Goal: Task Accomplishment & Management: Use online tool/utility

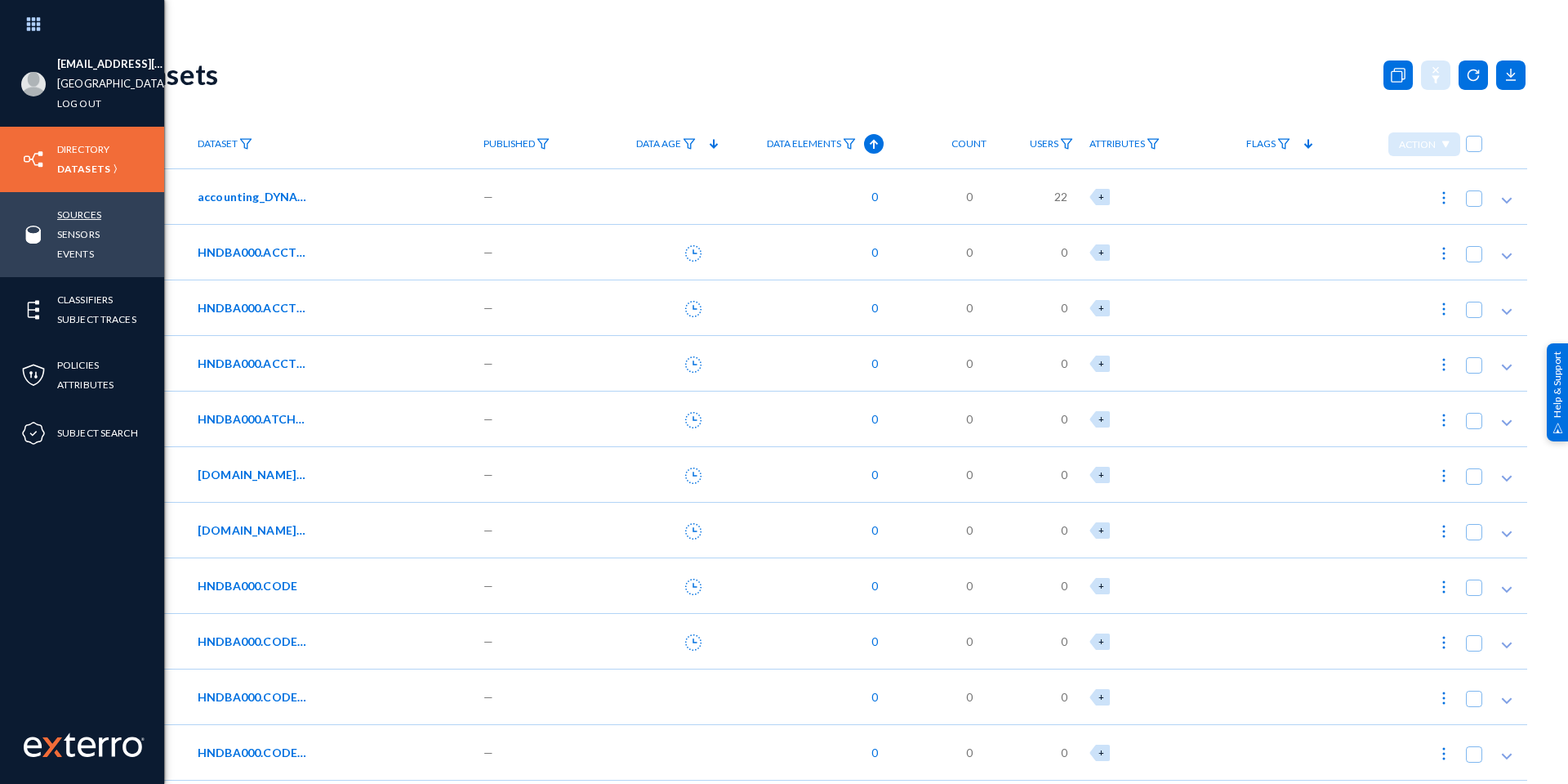
click at [76, 215] on link "Sources" at bounding box center [79, 215] width 44 height 19
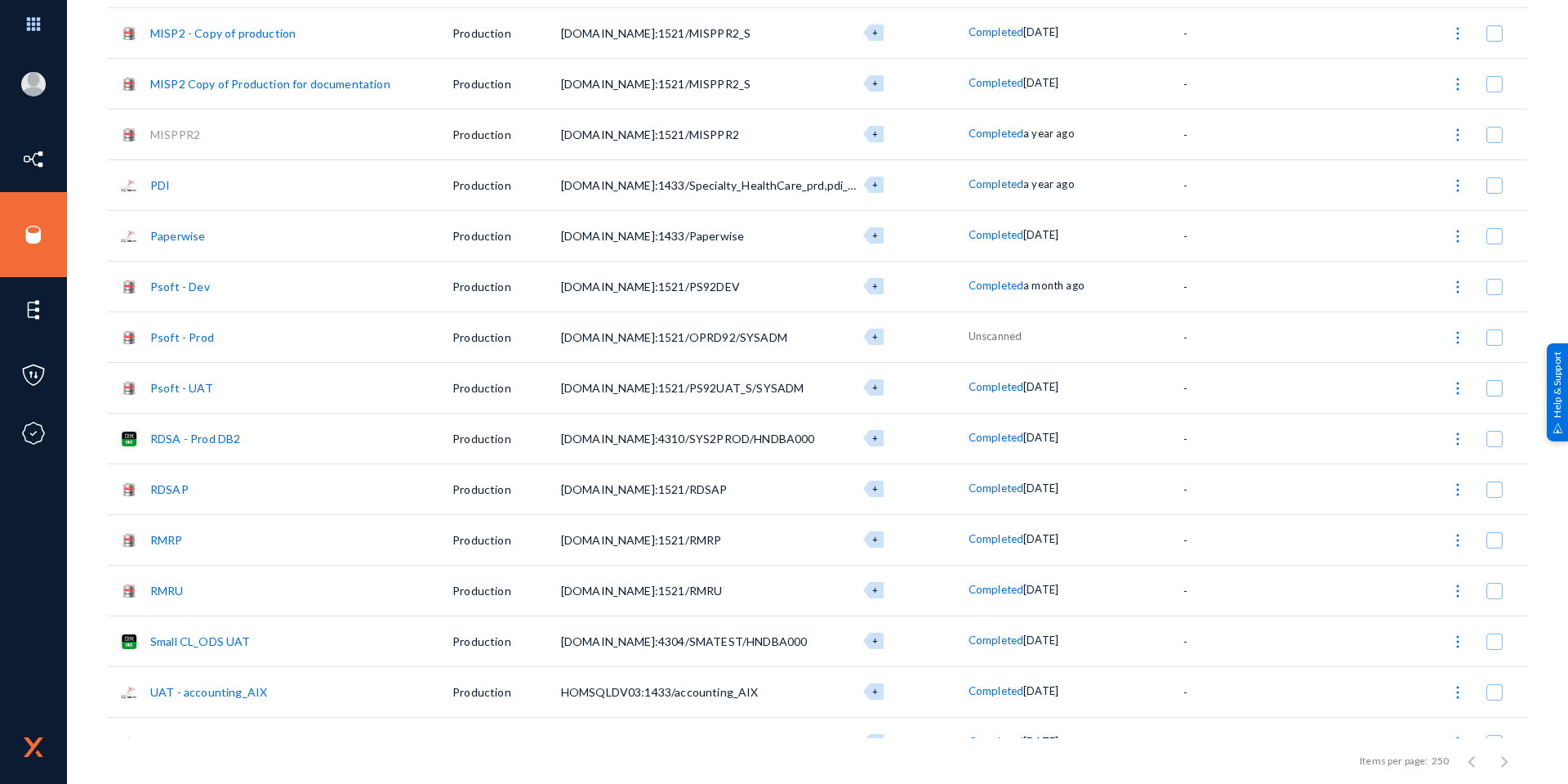
scroll to position [817, 0]
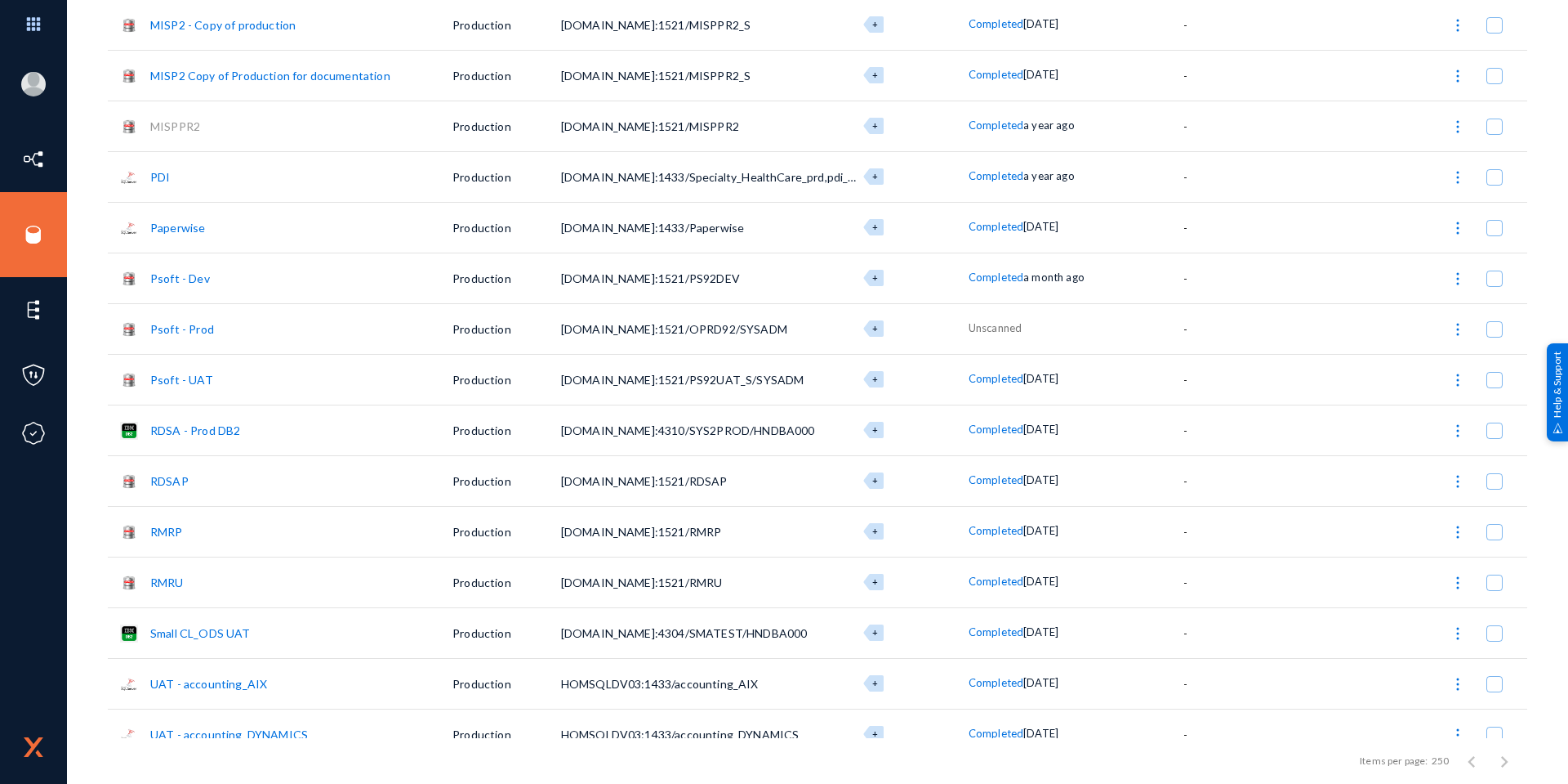
click at [159, 278] on link "Psoft - Dev" at bounding box center [179, 278] width 60 height 14
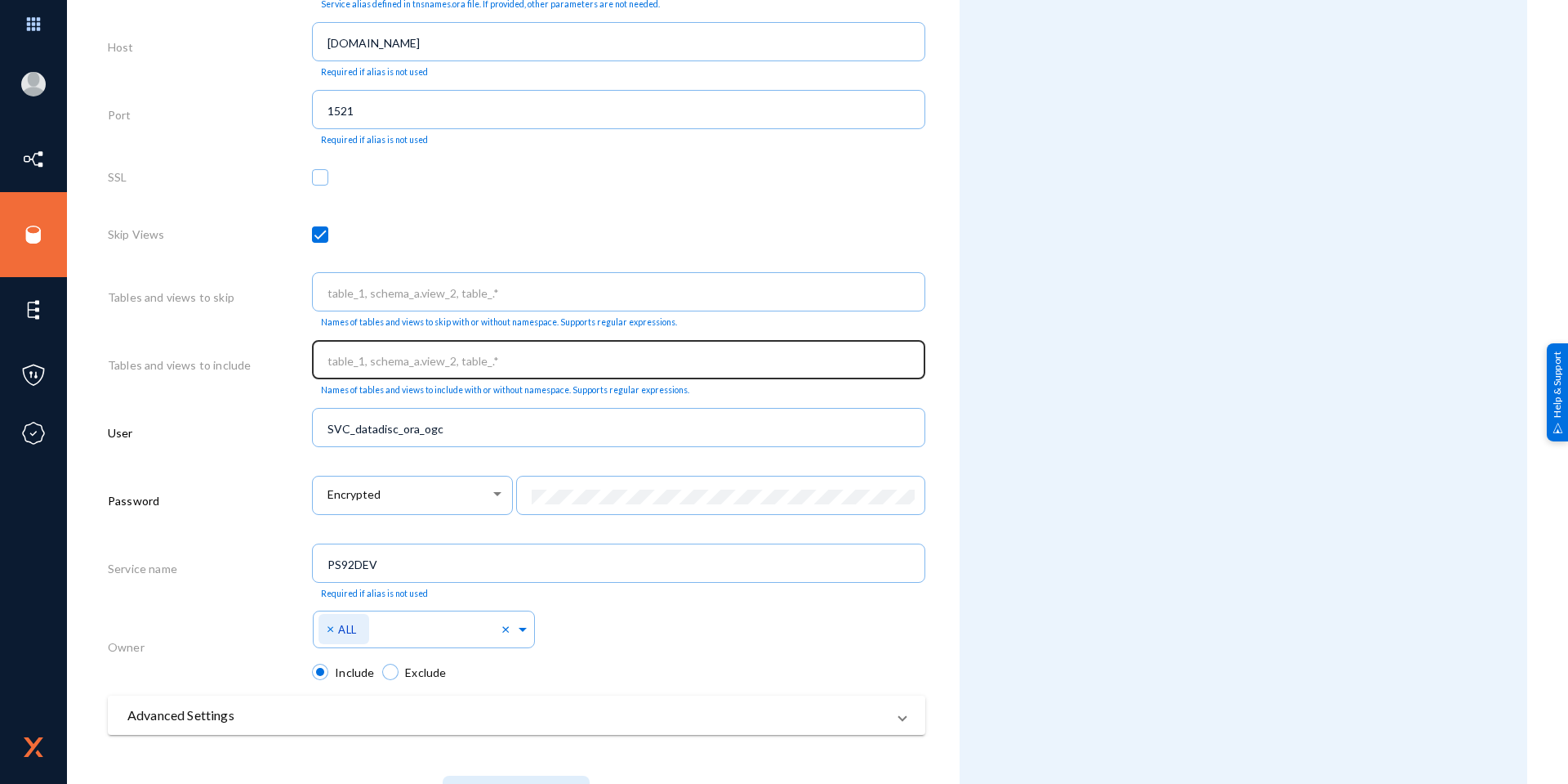
scroll to position [650, 0]
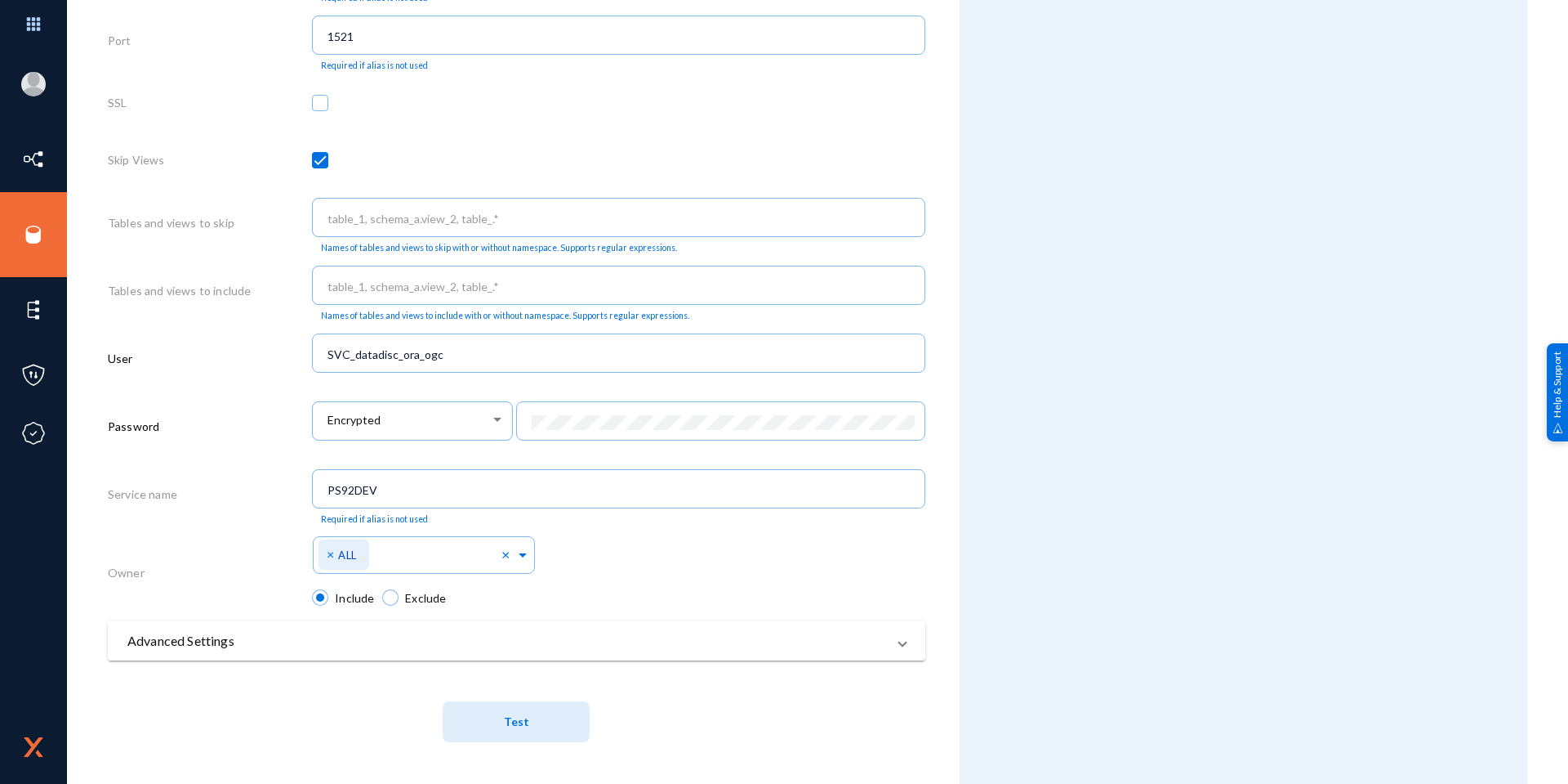
click at [517, 709] on span "Test" at bounding box center [517, 721] width 26 height 30
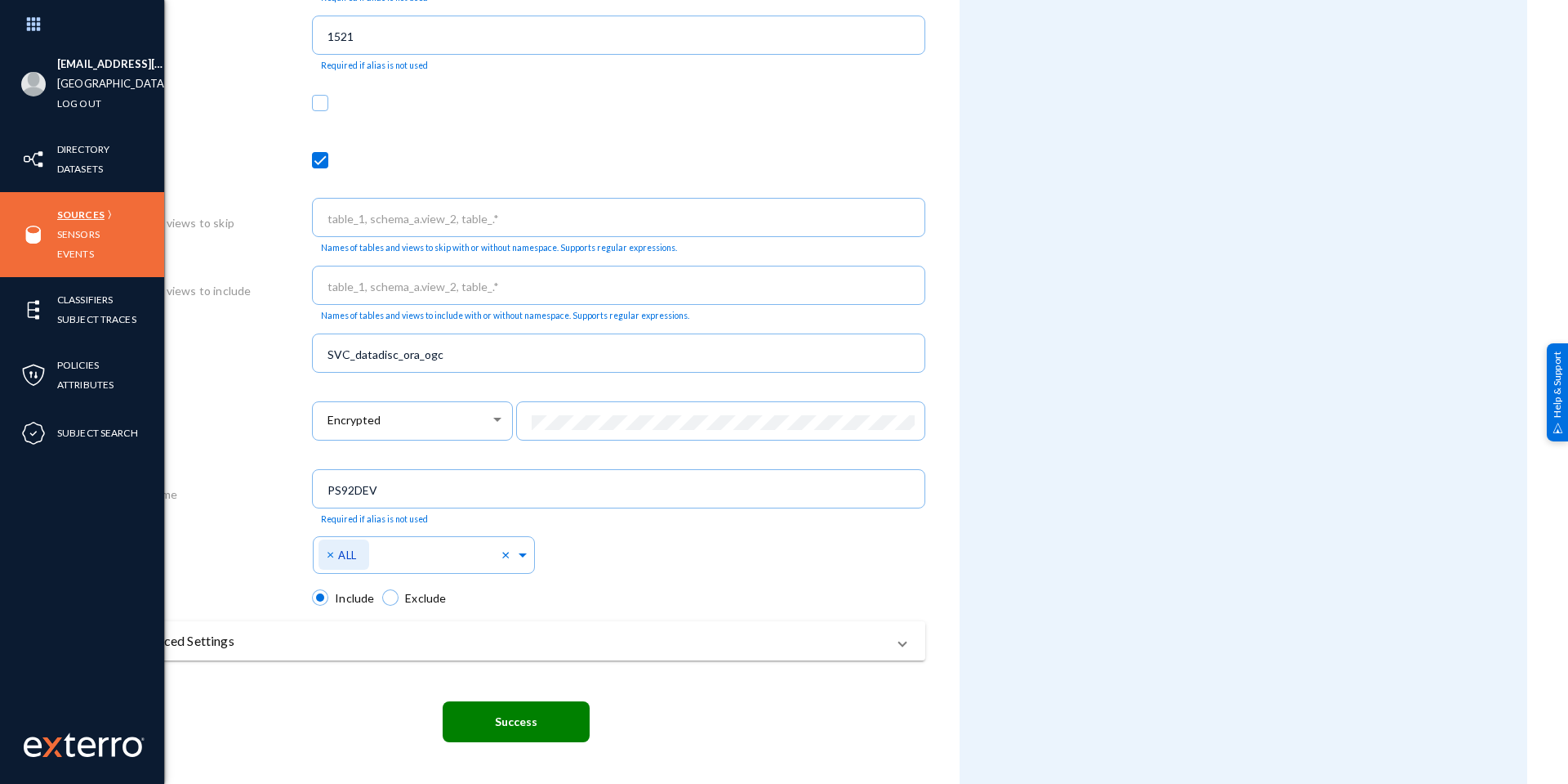
click at [74, 214] on link "Sources" at bounding box center [81, 215] width 47 height 19
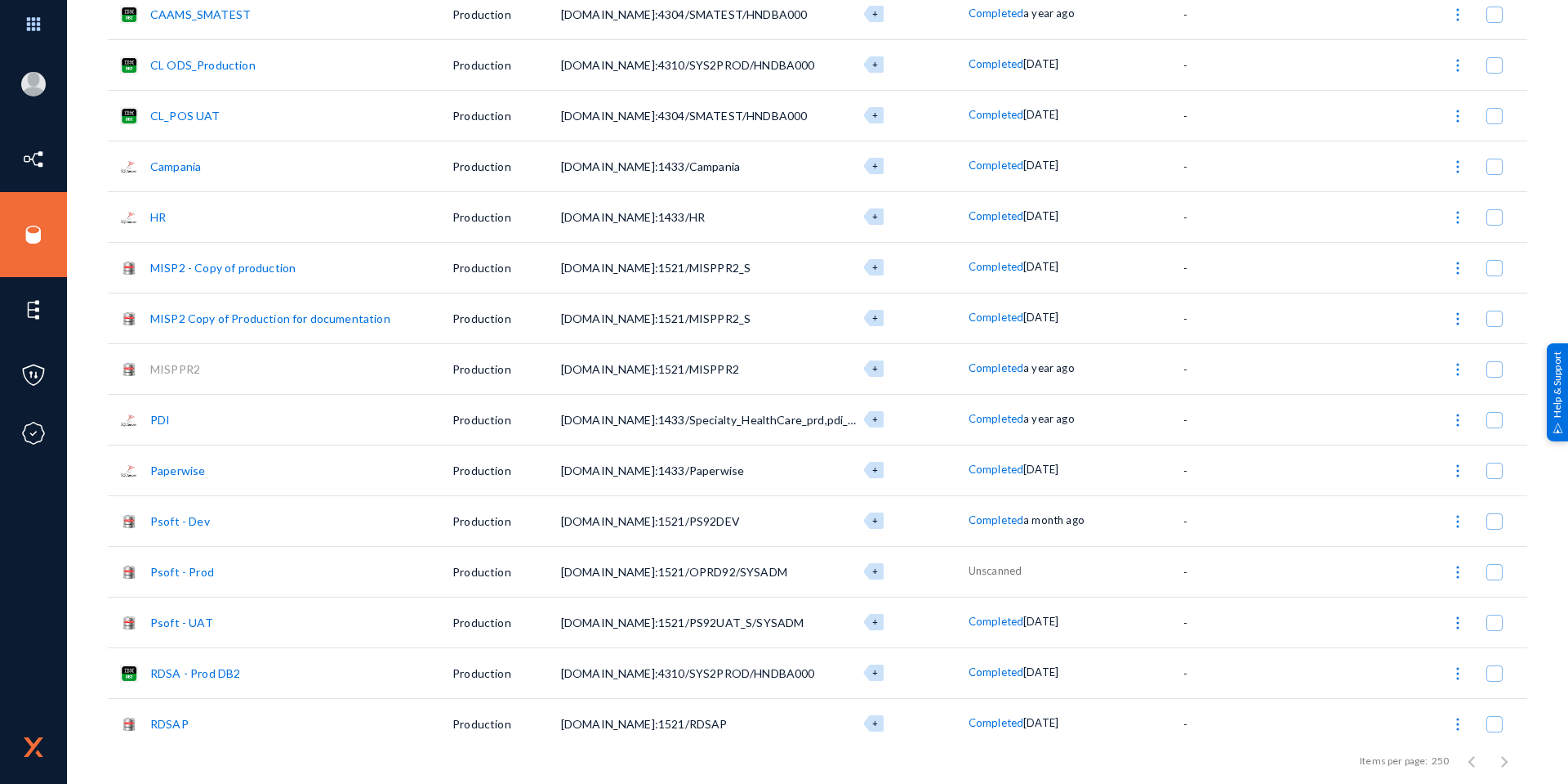
scroll to position [736, 0]
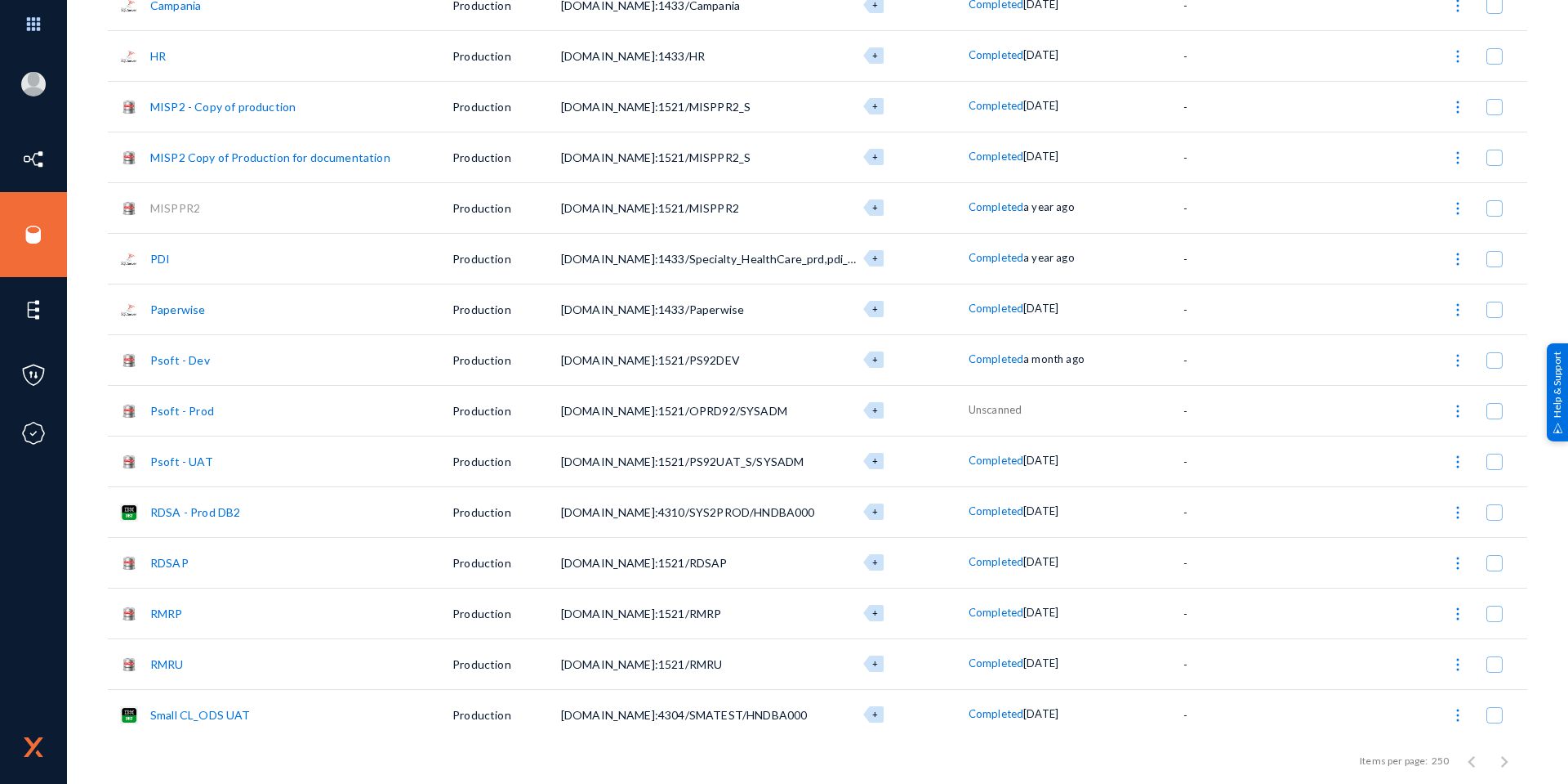
click at [202, 457] on link "Psoft - UAT" at bounding box center [181, 461] width 63 height 14
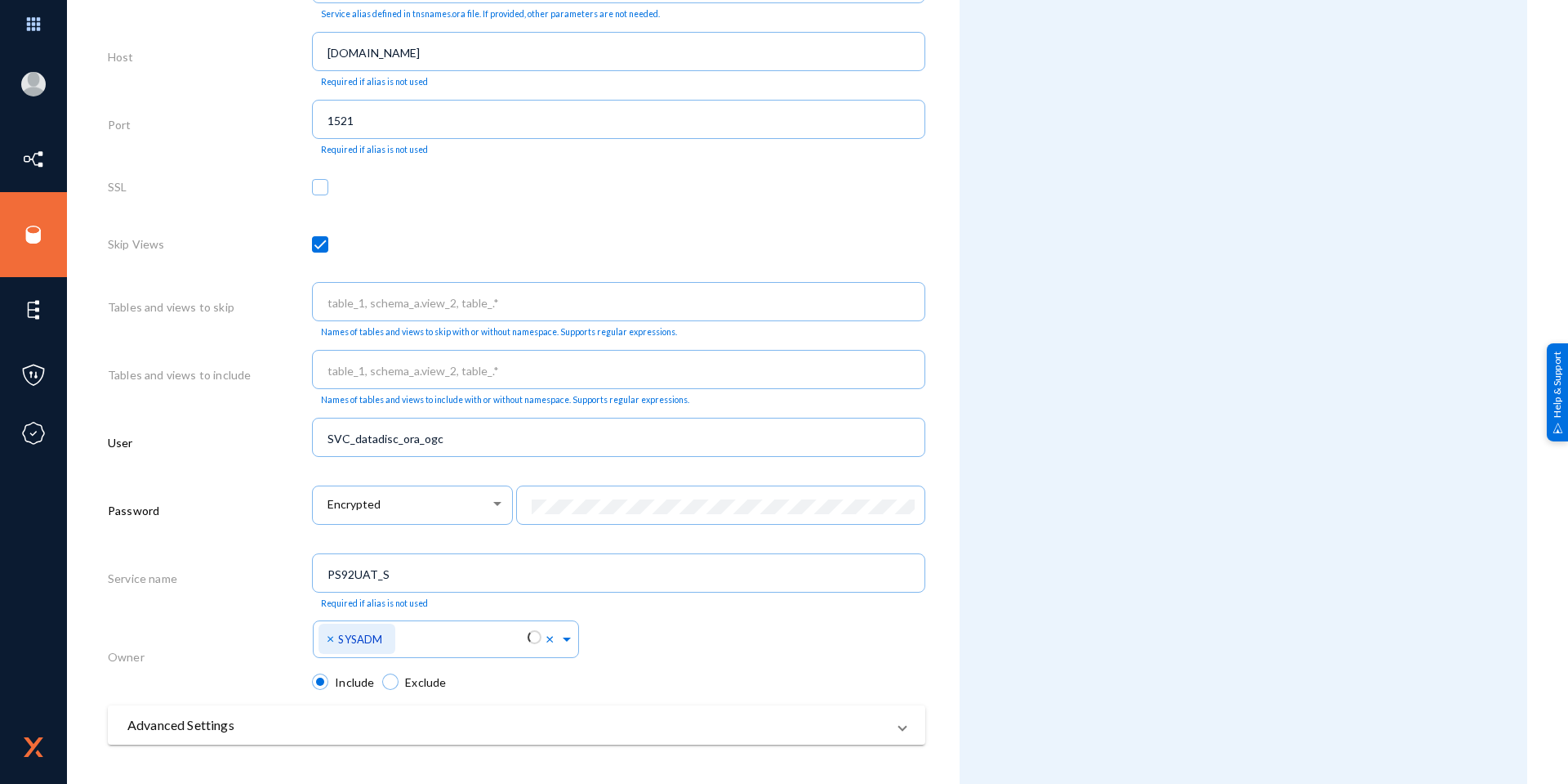
scroll to position [650, 0]
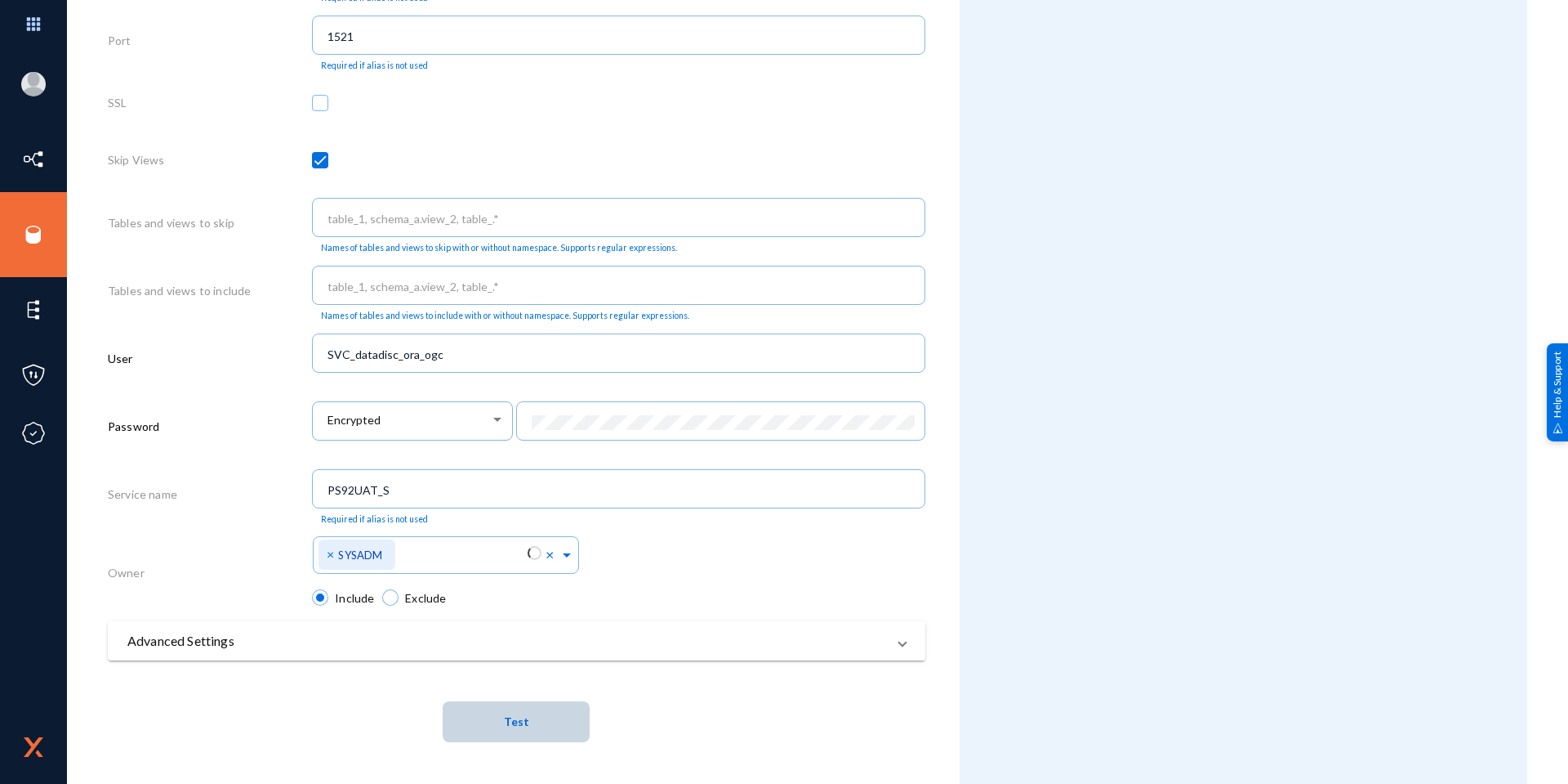
click at [518, 727] on span "Test" at bounding box center [517, 721] width 26 height 14
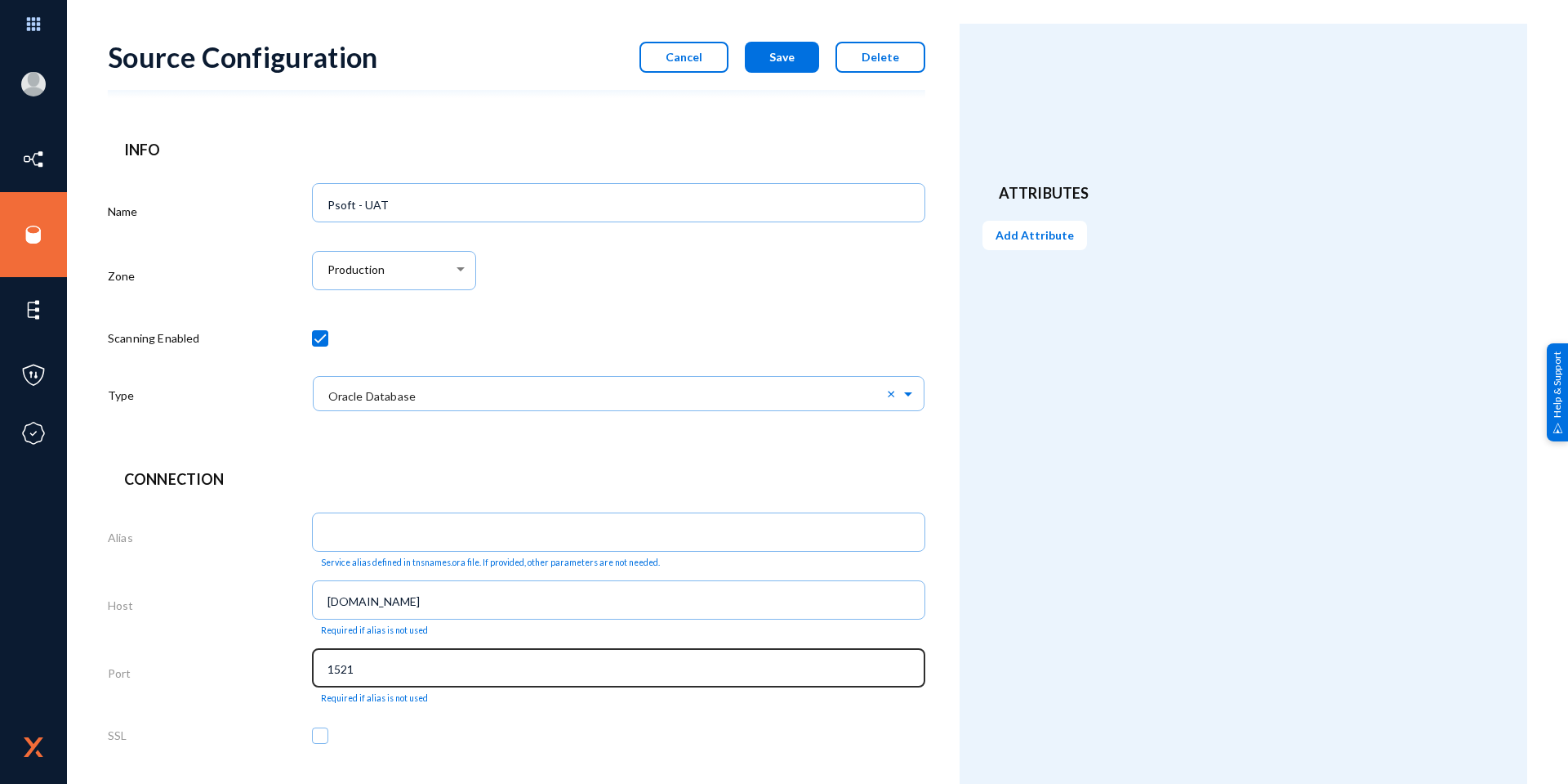
scroll to position [0, 0]
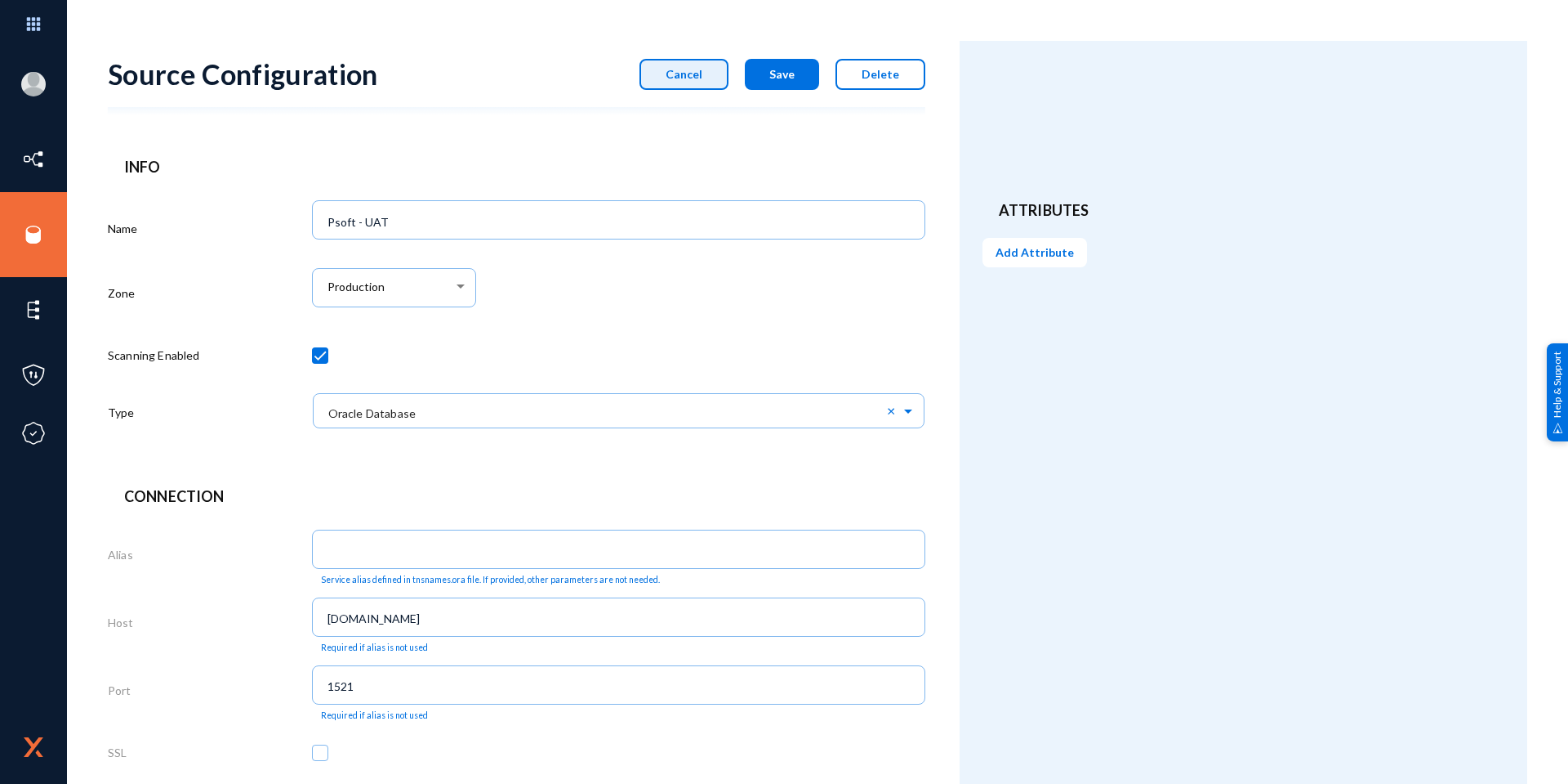
click at [676, 79] on span "Cancel" at bounding box center [684, 74] width 37 height 14
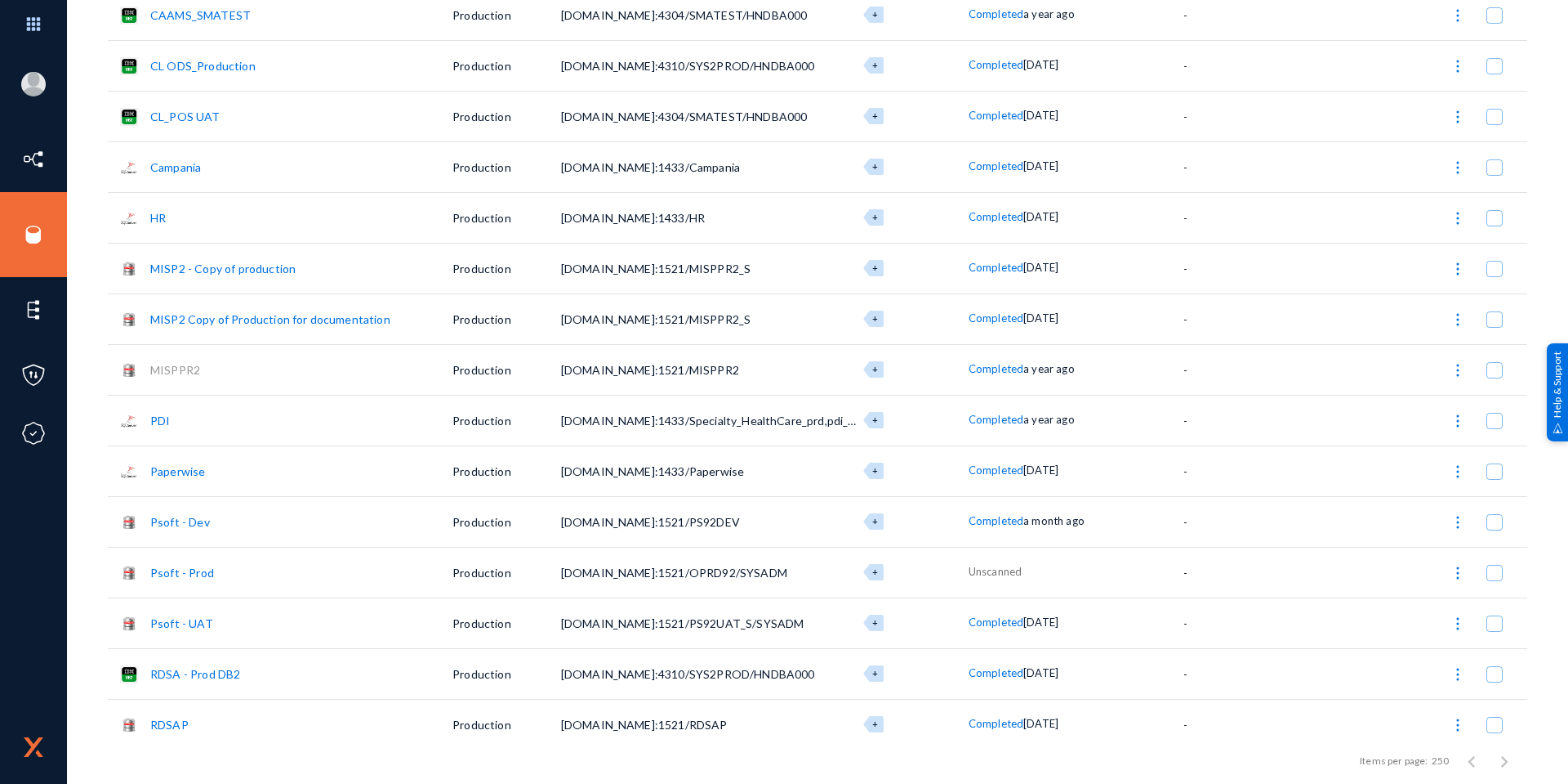
scroll to position [736, 0]
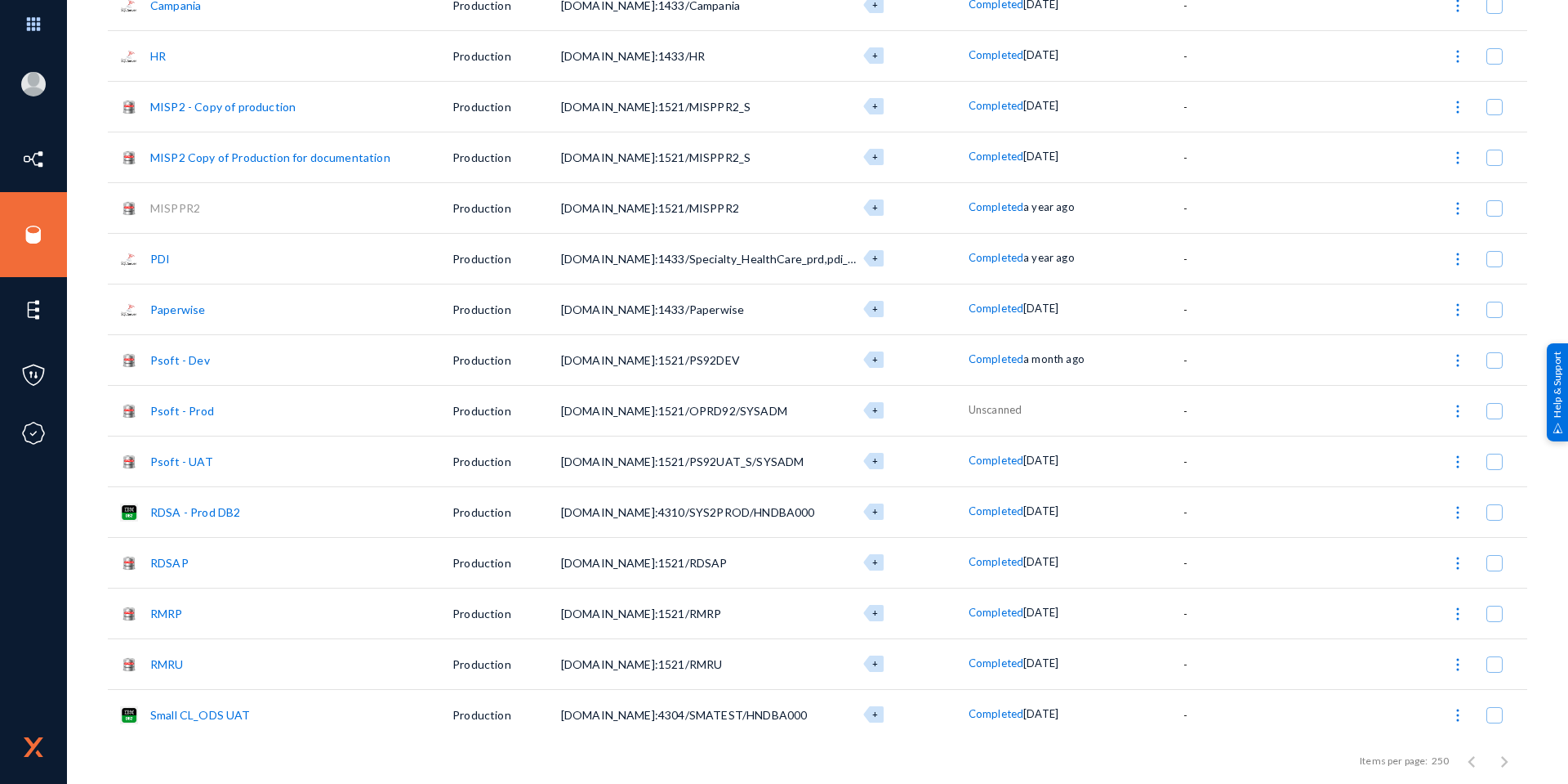
click at [183, 462] on link "Psoft - UAT" at bounding box center [181, 461] width 63 height 14
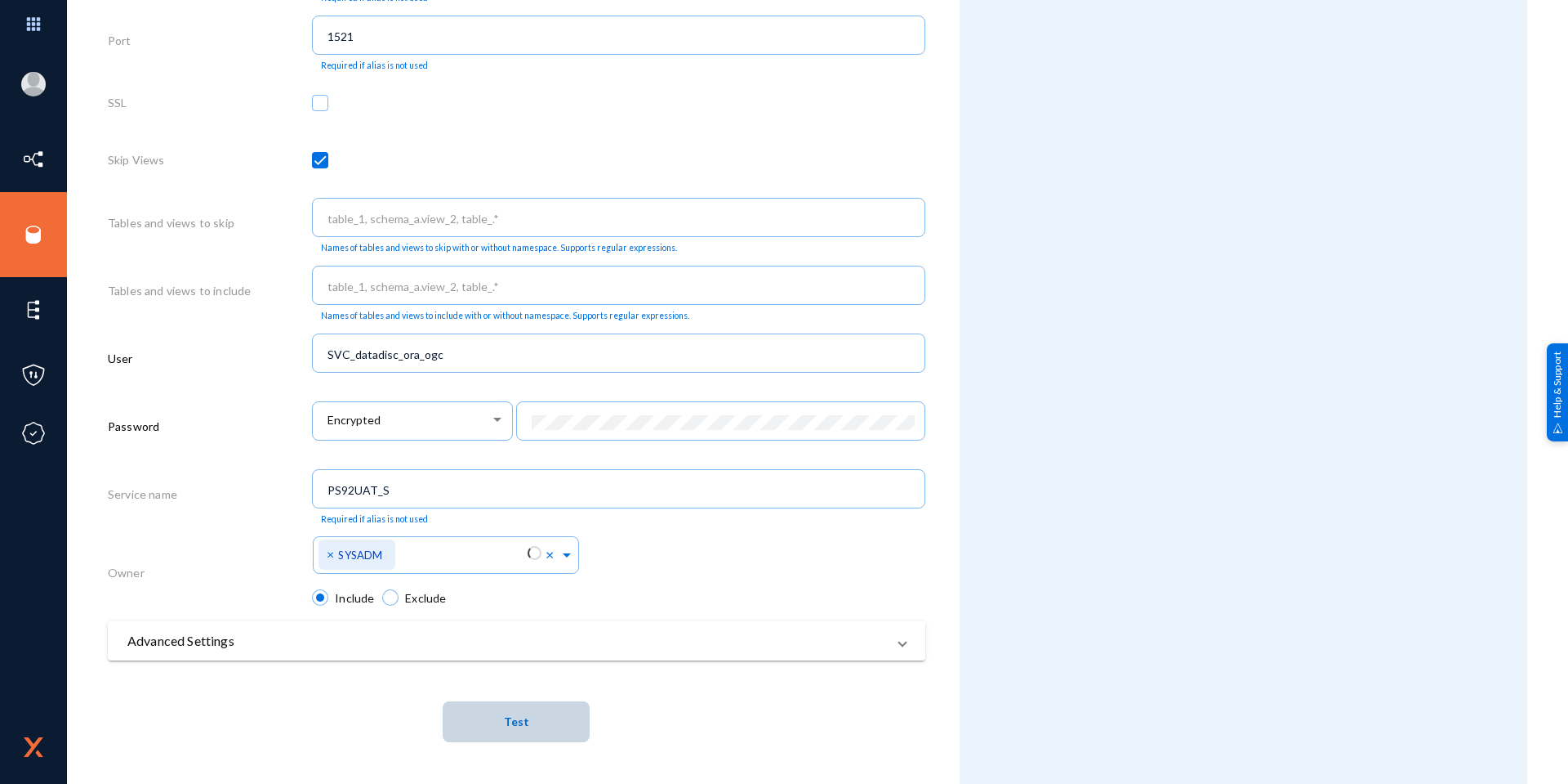
click at [563, 709] on button "Test" at bounding box center [516, 721] width 147 height 41
